Goal: Contribute content

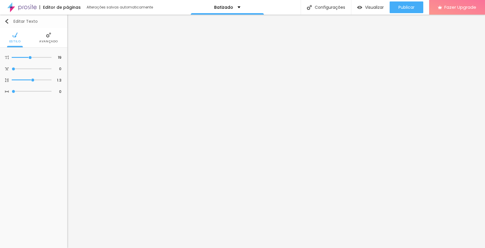
click at [7, 20] on img "button" at bounding box center [6, 21] width 5 height 5
click at [44, 38] on li "Avançado" at bounding box center [48, 37] width 19 height 19
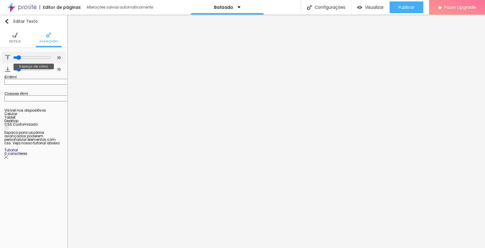
type input "30"
click at [24, 58] on input "range" at bounding box center [32, 57] width 38 height 5
type input "34"
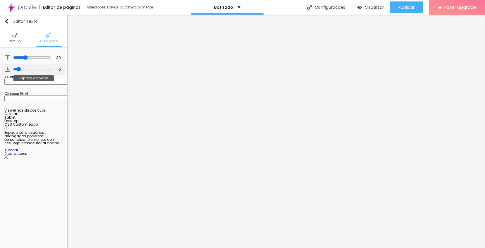
type input "34"
click at [26, 70] on input "range" at bounding box center [32, 69] width 38 height 5
click at [16, 36] on img at bounding box center [14, 34] width 5 height 5
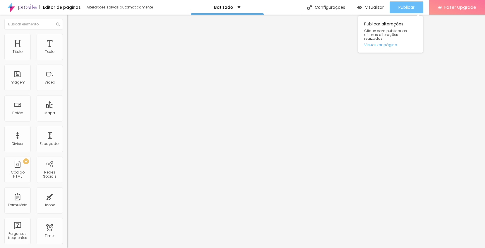
click at [404, 6] on span "Publicar" at bounding box center [407, 7] width 16 height 5
click at [407, 6] on span "Publicar" at bounding box center [407, 7] width 16 height 5
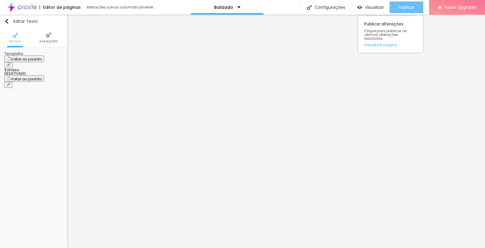
click at [399, 10] on span "Publicar" at bounding box center [407, 7] width 16 height 5
click at [404, 4] on div "Publicar" at bounding box center [407, 7] width 16 height 12
